Goal: Find specific page/section

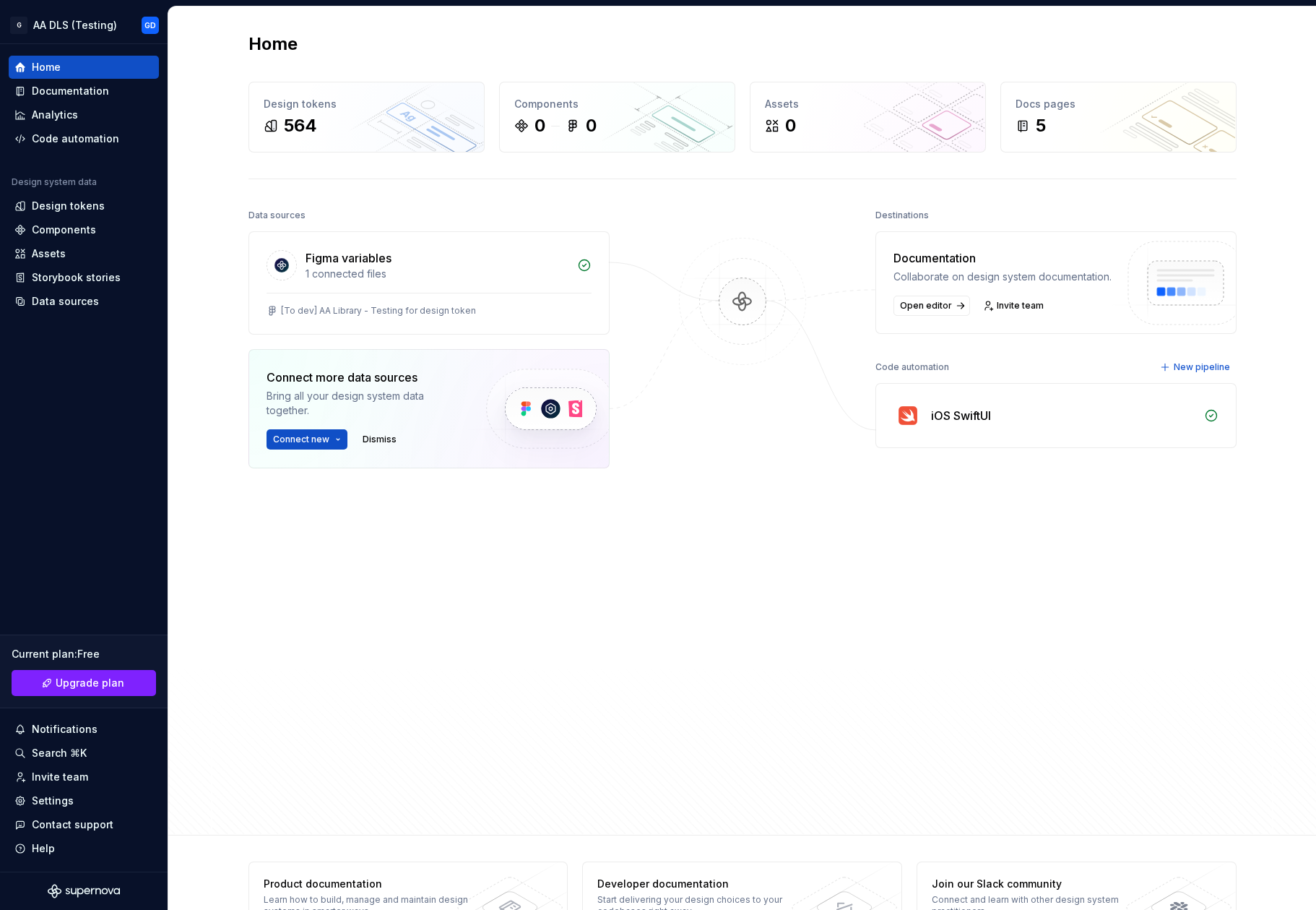
click at [337, 163] on div "Home Design tokens 564 Components 0 0 Assets 0 Docs pages 5 Data sources Figma …" at bounding box center [742, 420] width 1040 height 828
click at [337, 133] on div "564" at bounding box center [367, 125] width 206 height 23
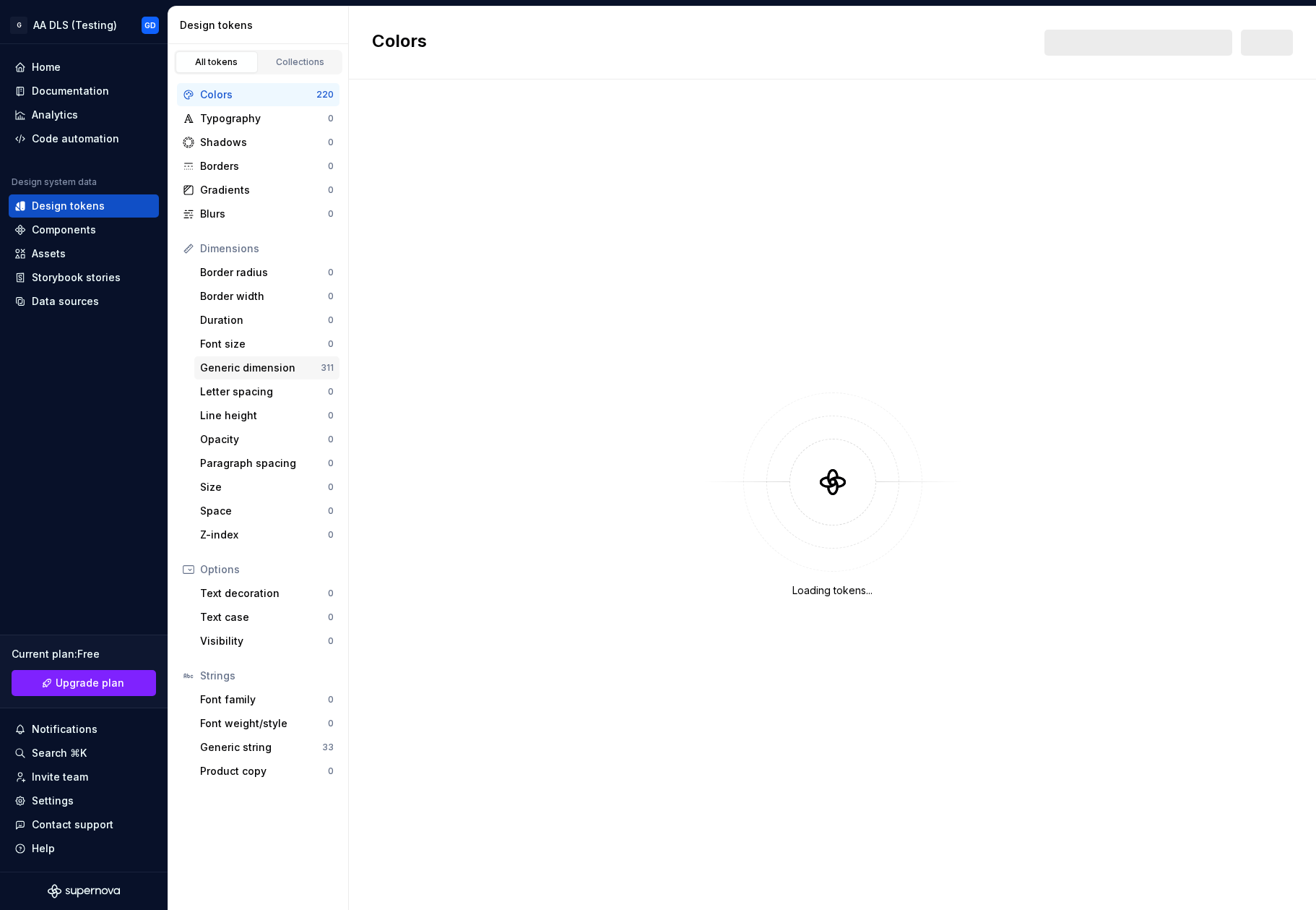
click at [238, 377] on div "Generic dimension 311" at bounding box center [266, 367] width 145 height 23
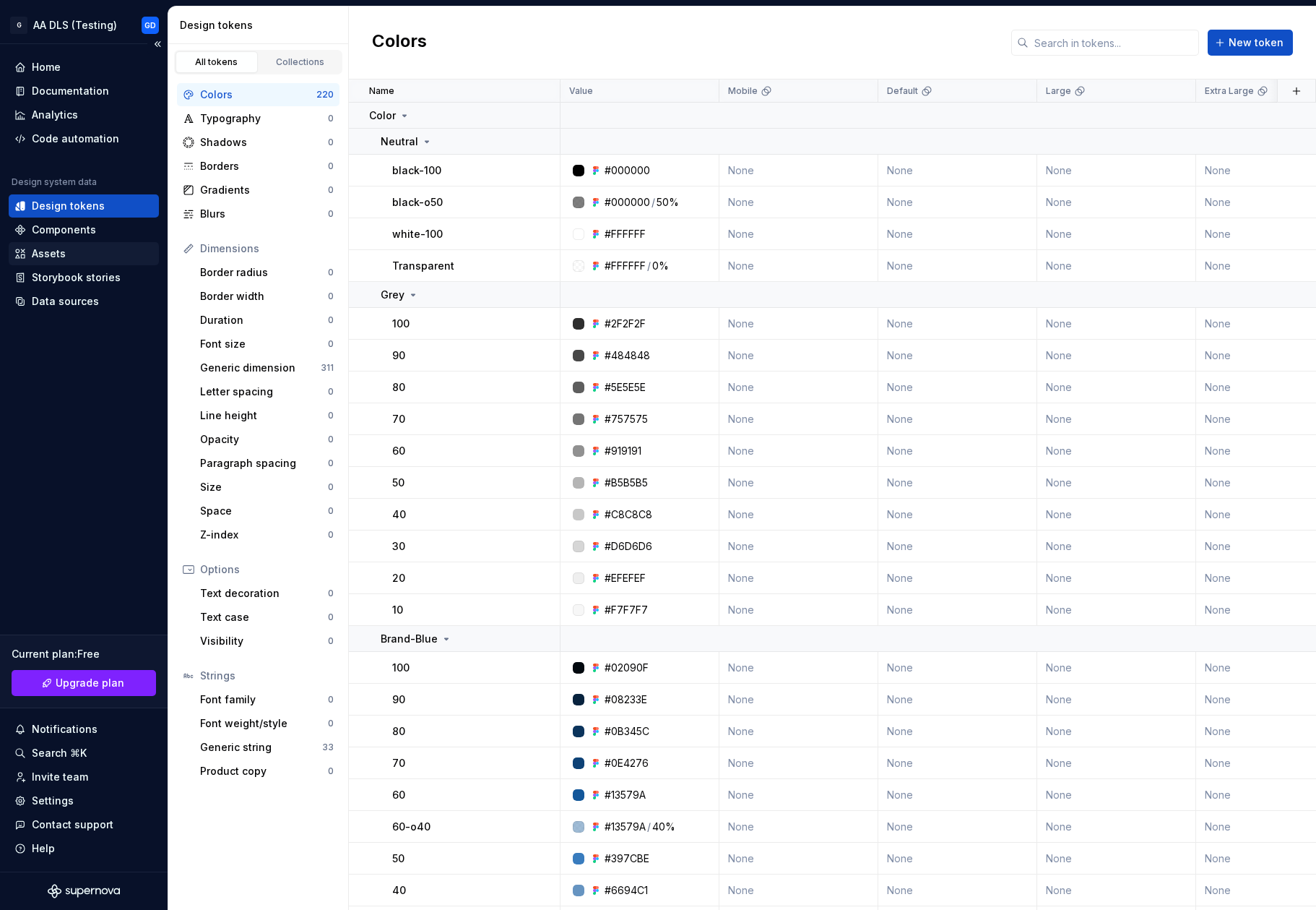
click at [66, 246] on div "Assets" at bounding box center [84, 253] width 150 height 23
